Goal: Task Accomplishment & Management: Use online tool/utility

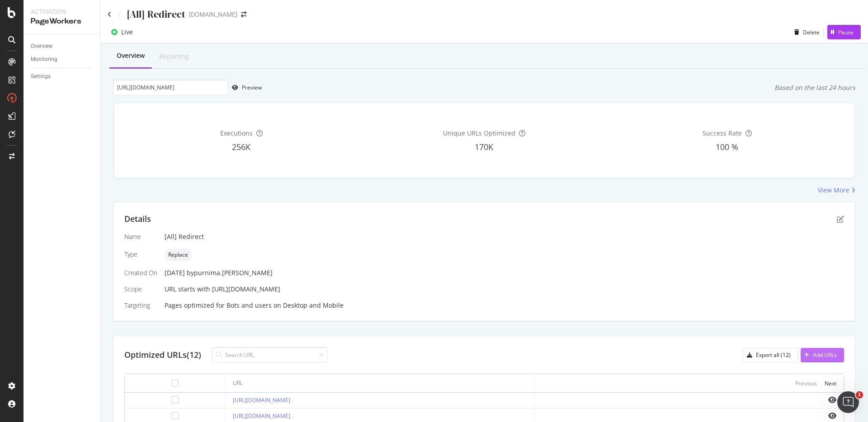
click at [821, 353] on div "Add URLs" at bounding box center [825, 355] width 24 height 8
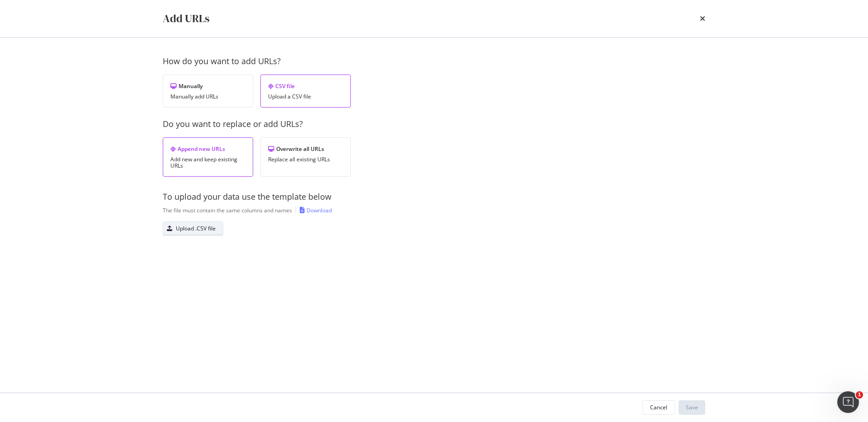
click at [198, 232] on div "Upload .CSV file" at bounding box center [189, 228] width 52 height 13
click at [696, 404] on div "Save" at bounding box center [692, 408] width 12 height 8
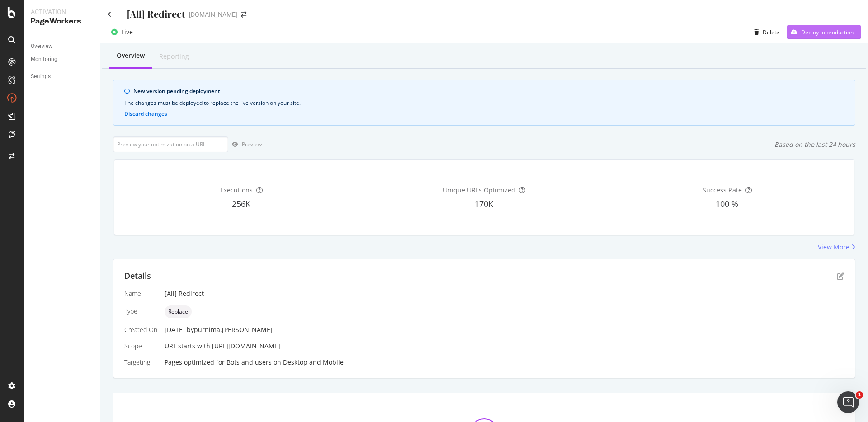
click at [818, 29] on div "Deploy to production" at bounding box center [827, 32] width 52 height 8
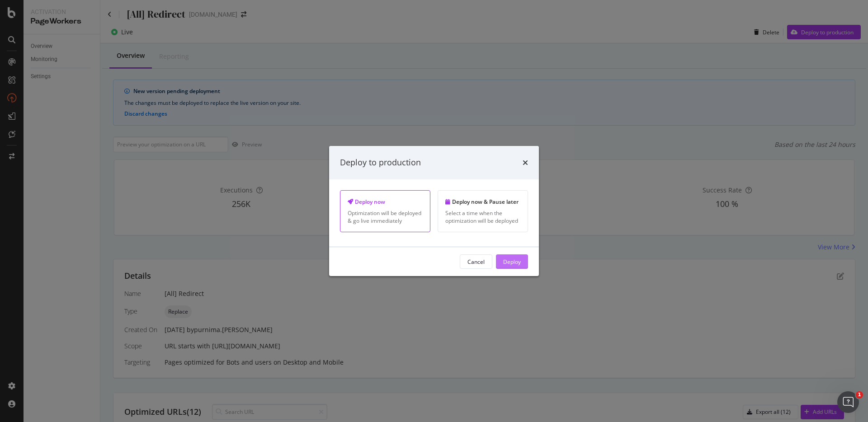
click at [521, 264] on button "Deploy" at bounding box center [512, 261] width 32 height 14
